Goal: Information Seeking & Learning: Learn about a topic

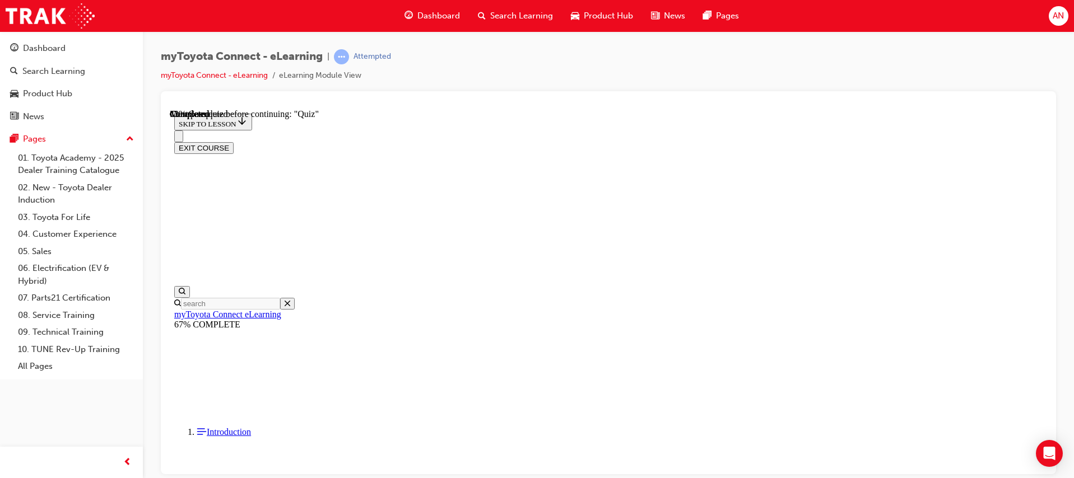
scroll to position [112, 0]
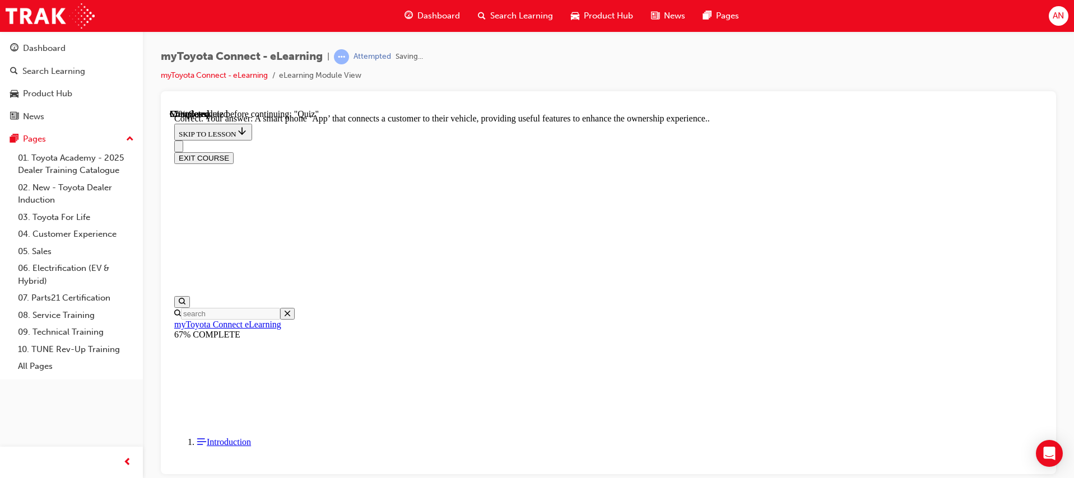
scroll to position [243, 0]
drag, startPoint x: 708, startPoint y: 304, endPoint x: 730, endPoint y: 304, distance: 22.4
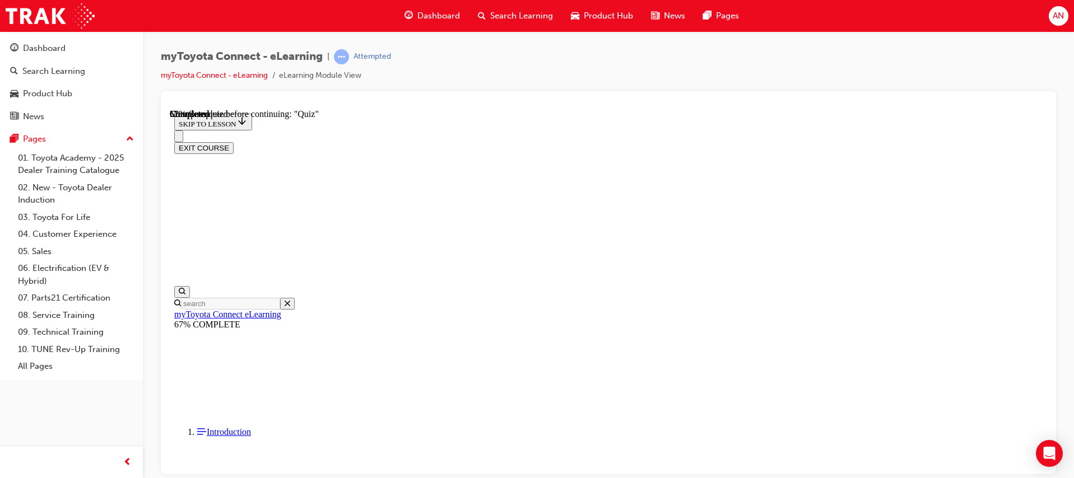
scroll to position [118, 0]
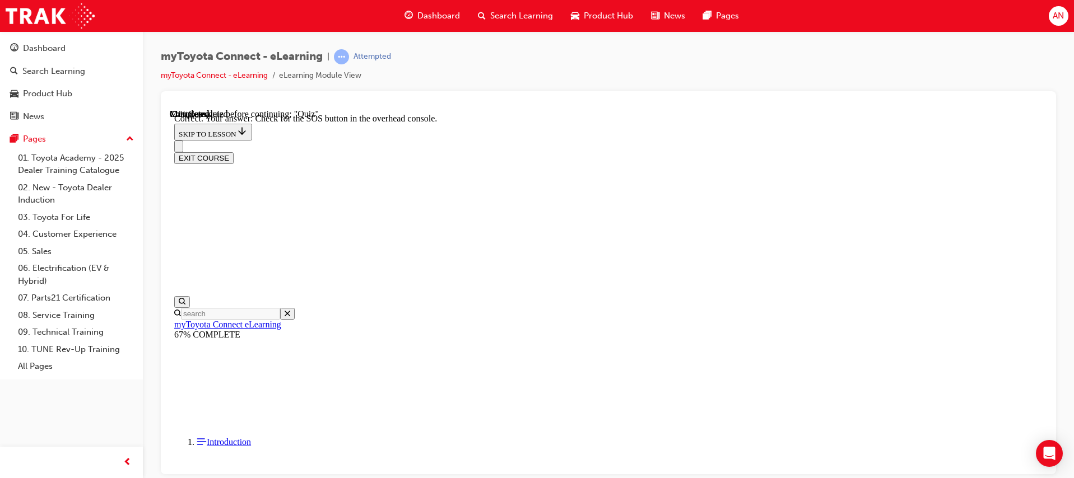
scroll to position [209, 0]
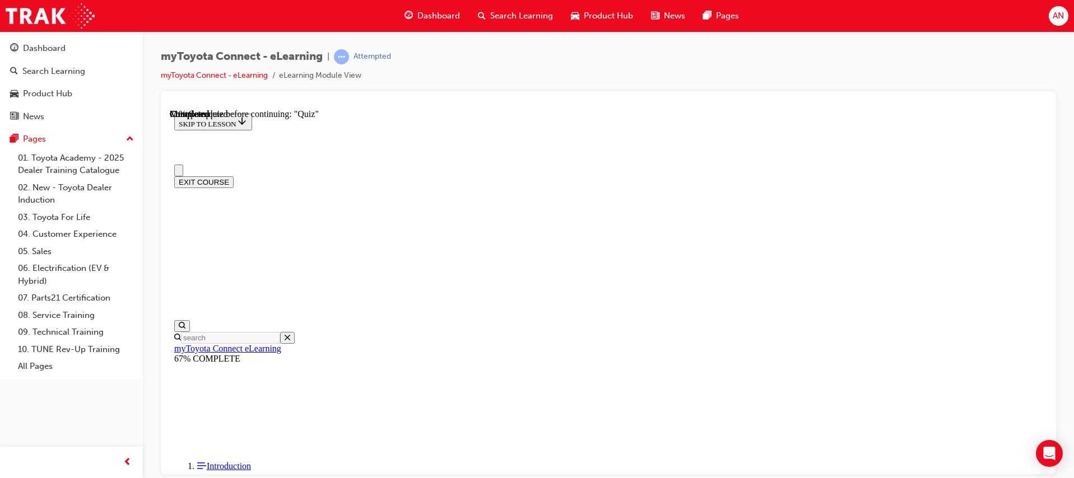
scroll to position [112, 0]
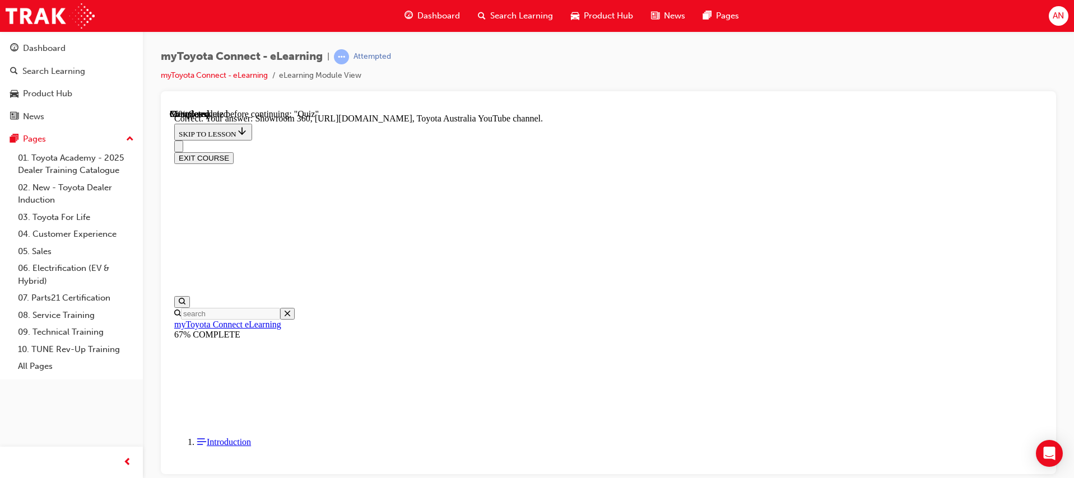
scroll to position [266, 0]
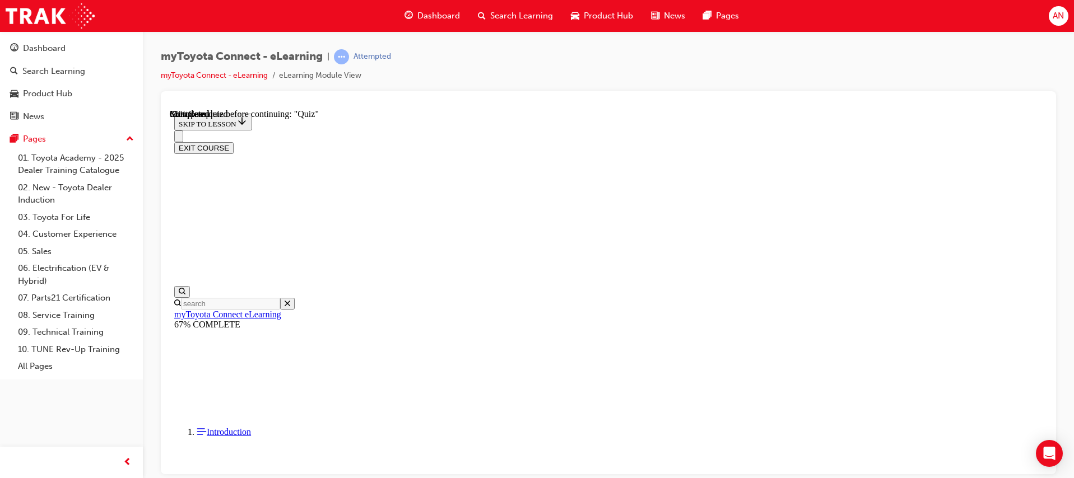
scroll to position [56, 0]
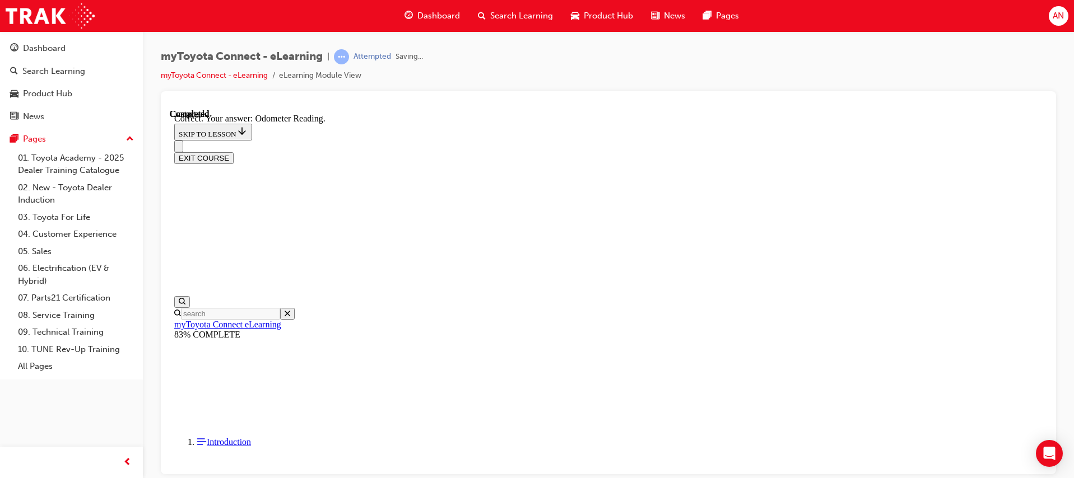
scroll to position [254, 0]
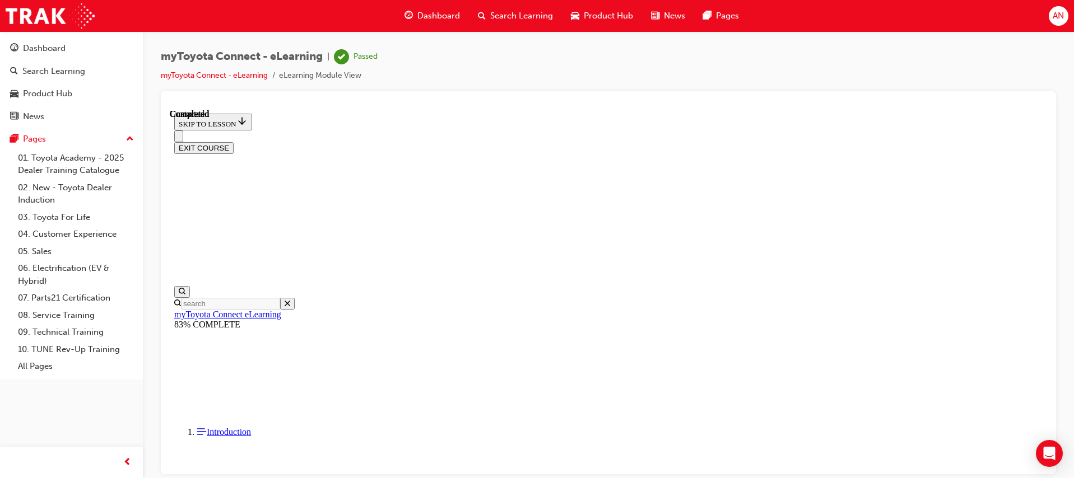
scroll to position [243, 0]
